Goal: Task Accomplishment & Management: Manage account settings

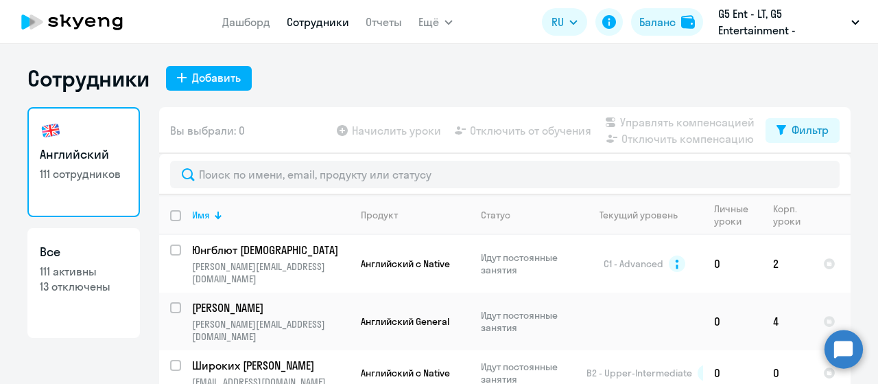
select select "30"
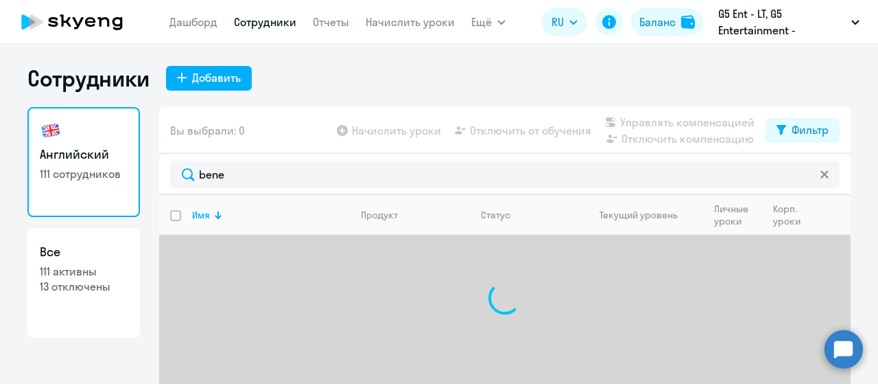
select select "30"
type input "b"
type input "v"
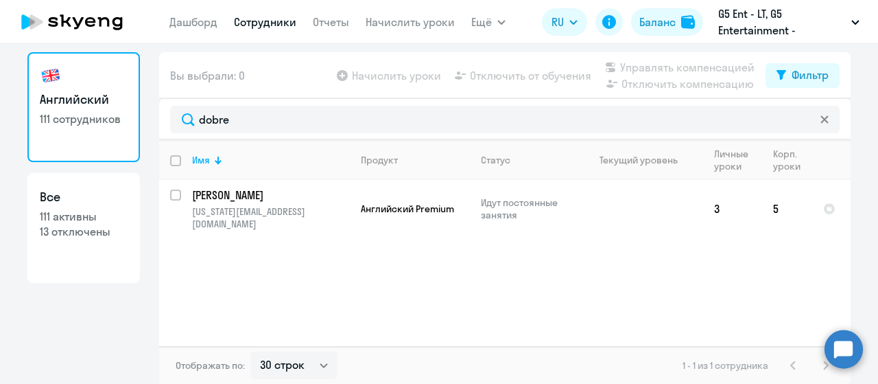
type input "dobre"
click at [773, 195] on td "5" at bounding box center [787, 209] width 50 height 58
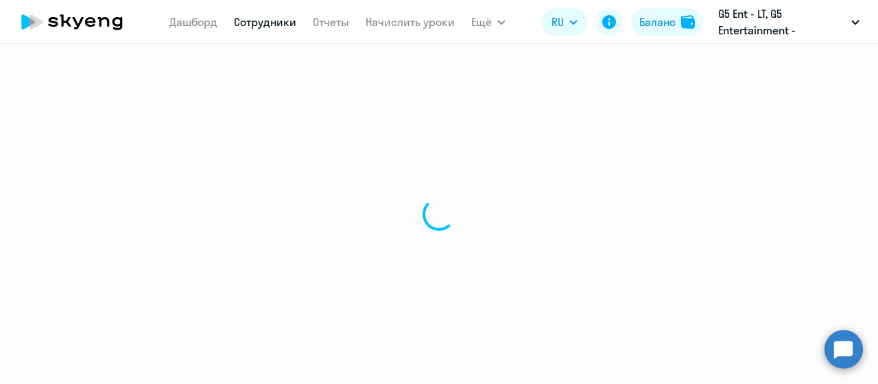
select select "english"
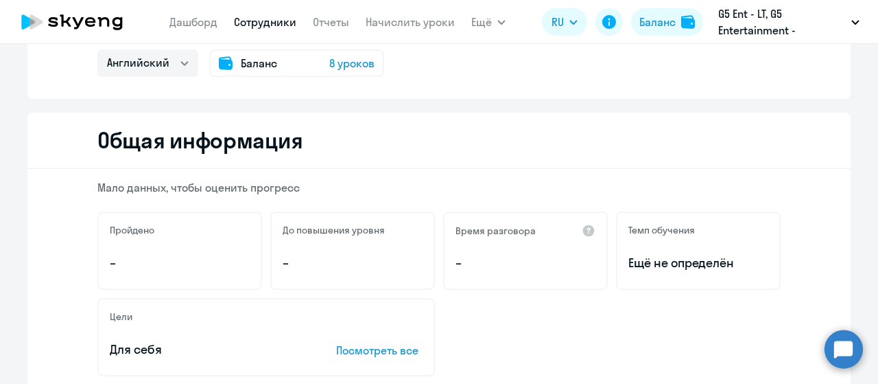
scroll to position [96, 0]
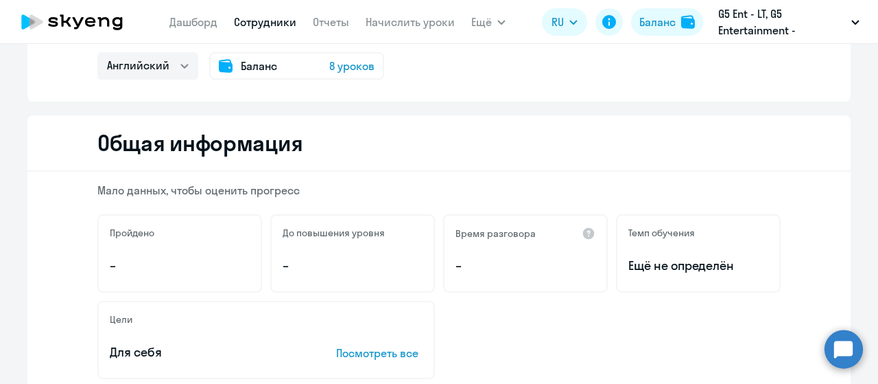
click at [358, 65] on span "8 уроков" at bounding box center [351, 66] width 45 height 16
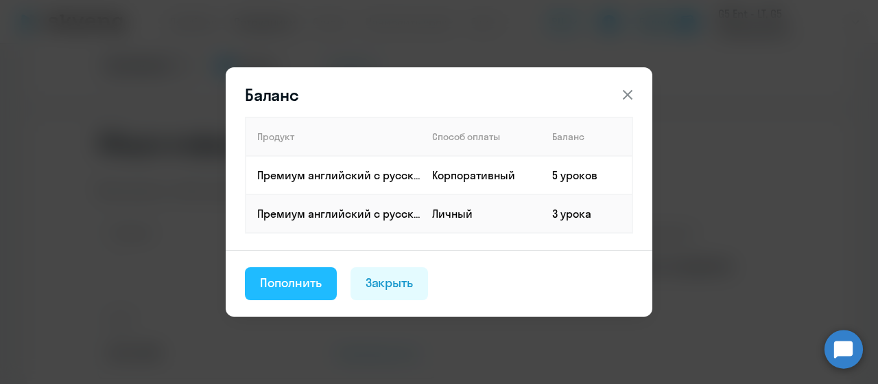
click at [299, 283] on div "Пополнить" at bounding box center [291, 283] width 62 height 18
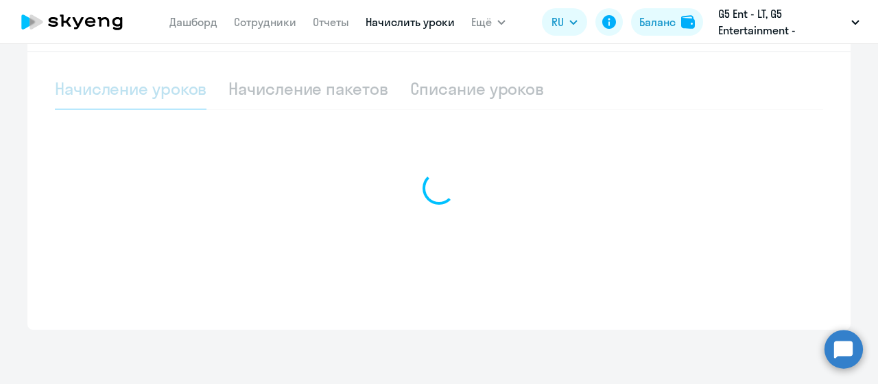
select select "10"
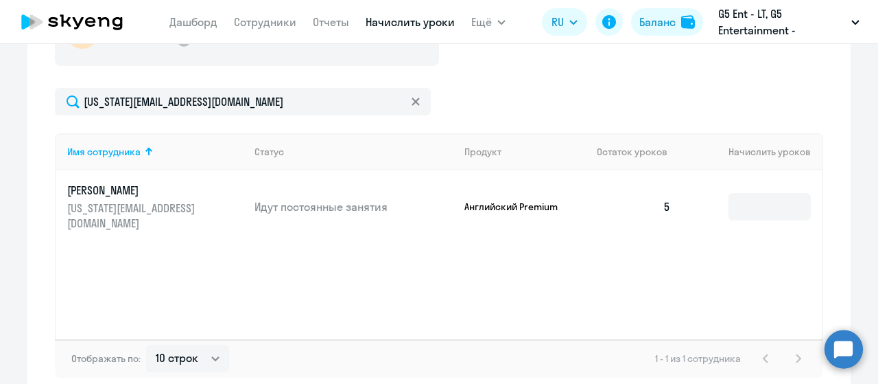
scroll to position [482, 0]
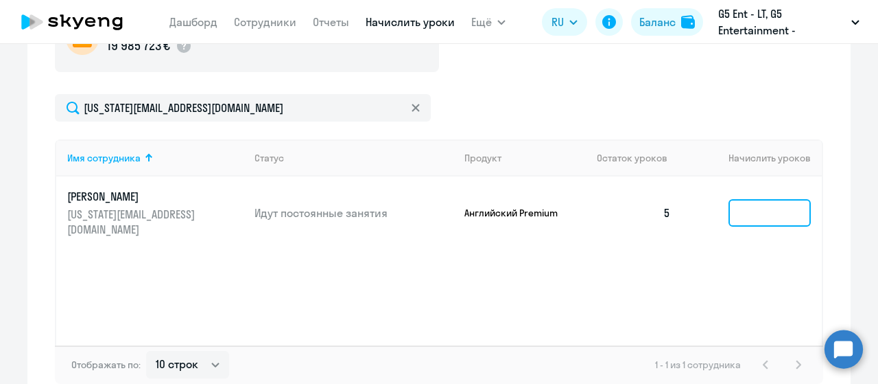
click at [769, 202] on input at bounding box center [770, 212] width 82 height 27
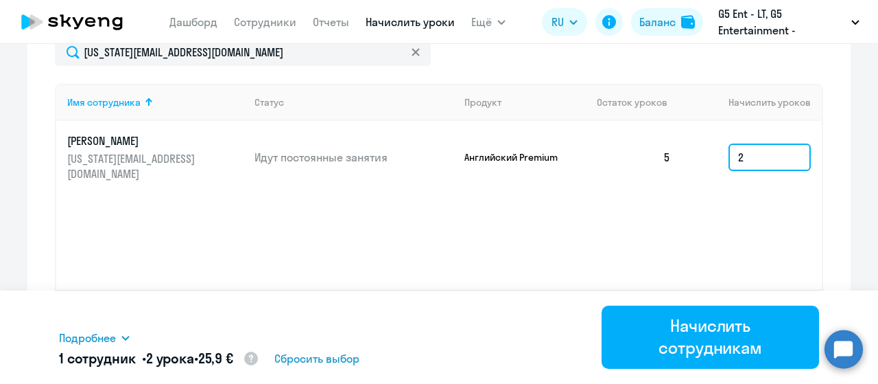
scroll to position [559, 0]
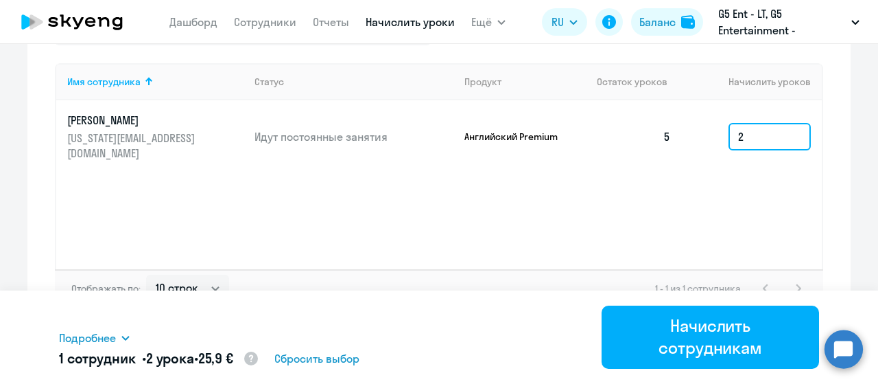
type input "2"
click at [842, 163] on div "Начисление и списание уроков Начисление уроков Начисление пакетов Списание урок…" at bounding box center [439, 58] width 824 height 542
click at [752, 135] on input "2" at bounding box center [770, 136] width 82 height 27
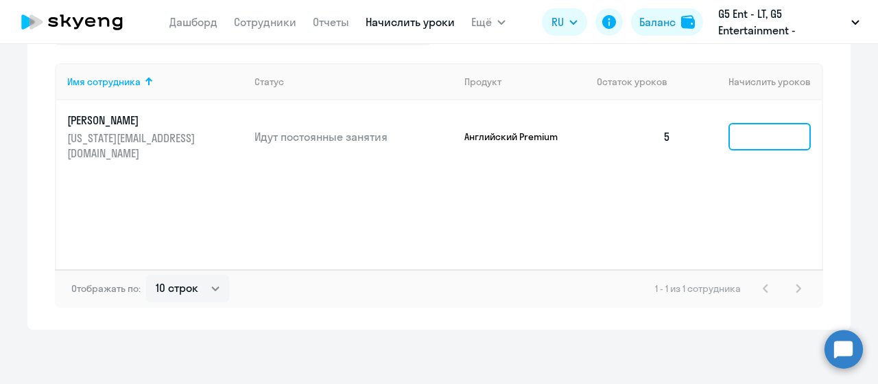
type input "1"
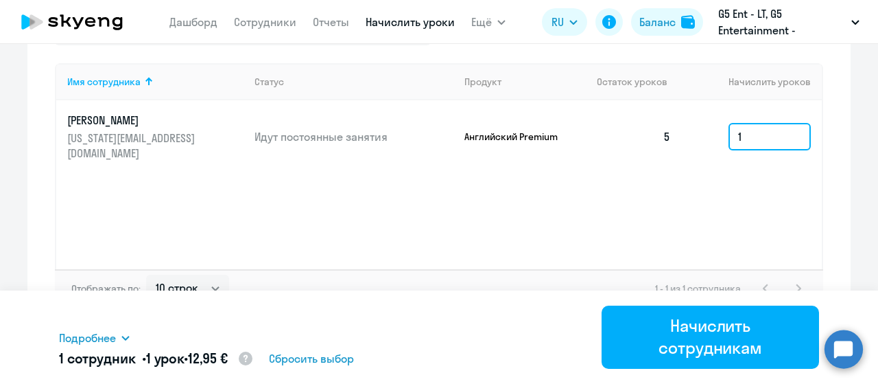
click at [752, 135] on input "1" at bounding box center [770, 136] width 82 height 27
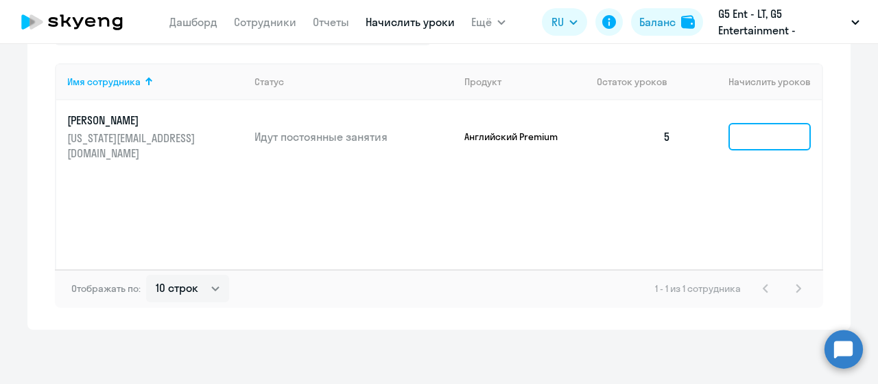
scroll to position [261, 0]
